Goal: Task Accomplishment & Management: Use online tool/utility

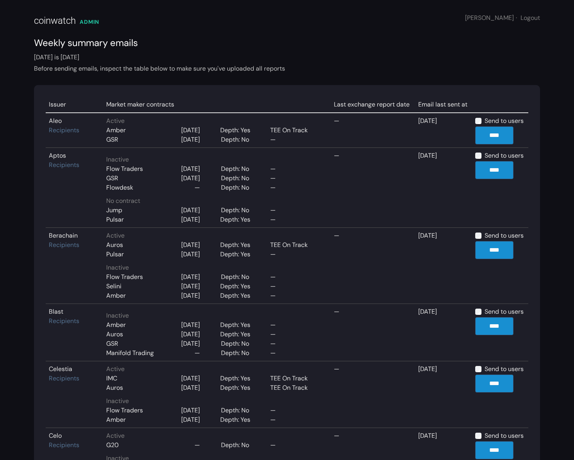
click at [365, 68] on div "Before sending emails, inspect the table below to make sure you've uploaded all…" at bounding box center [287, 68] width 506 height 9
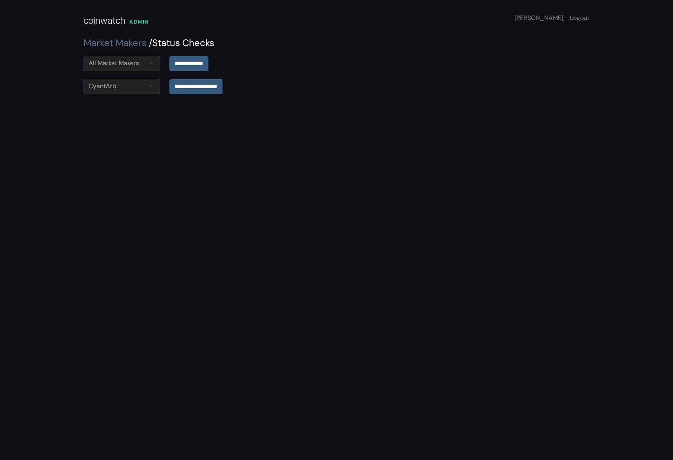
click at [416, 105] on main "**********" at bounding box center [336, 230] width 673 height 460
